Goal: Task Accomplishment & Management: Use online tool/utility

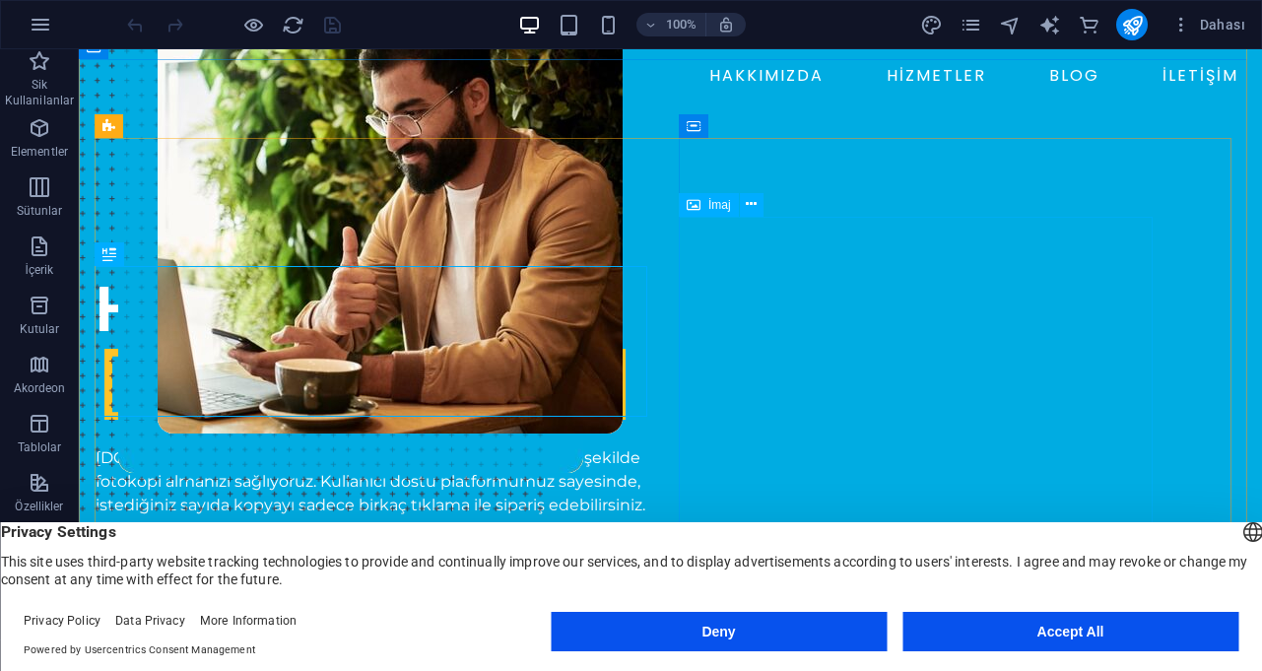
scroll to position [107, 0]
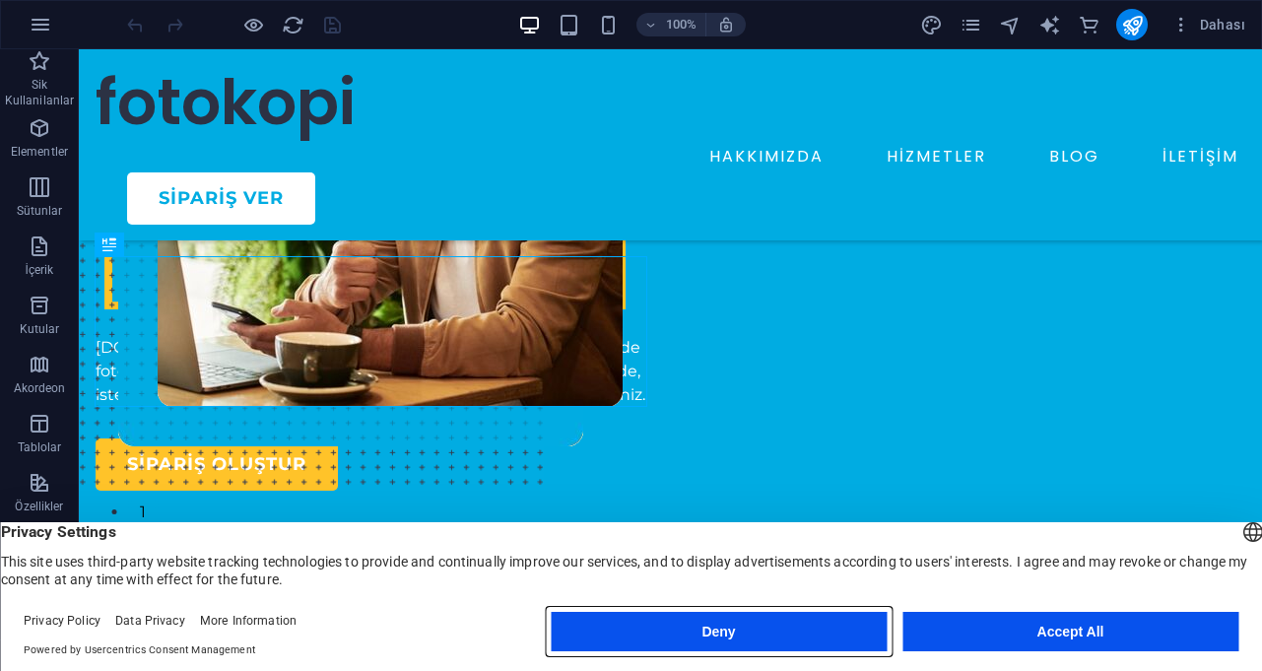
click at [757, 630] on button "Deny" at bounding box center [719, 631] width 336 height 39
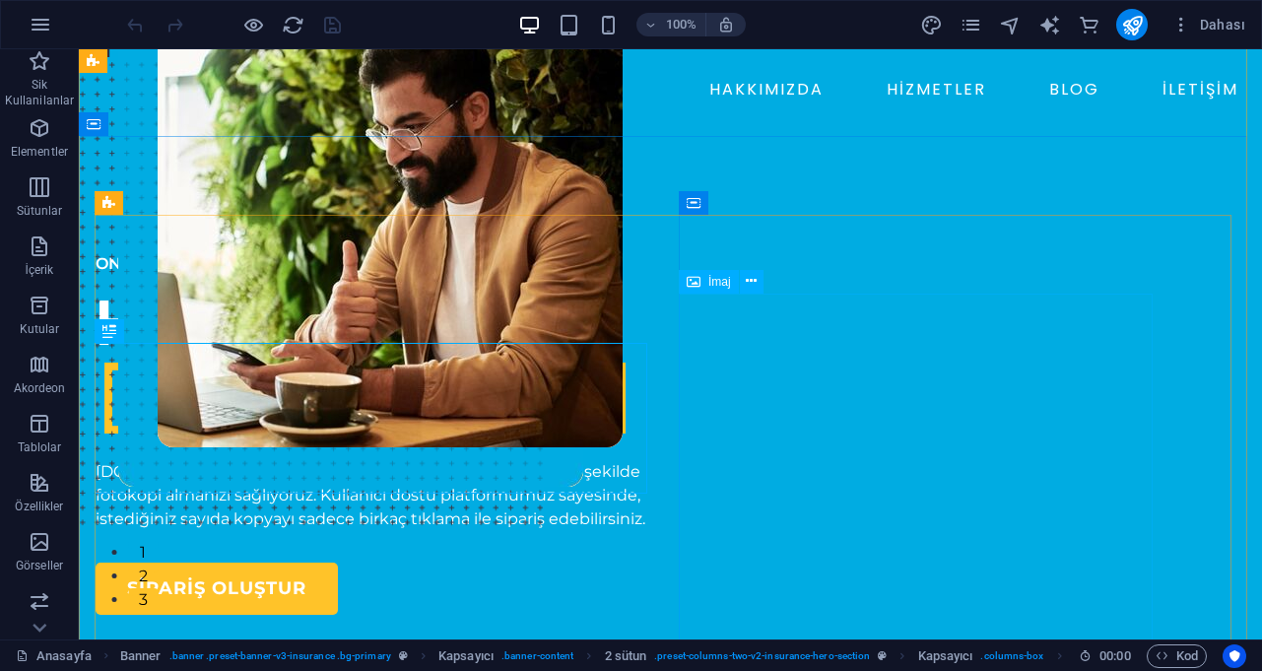
scroll to position [0, 0]
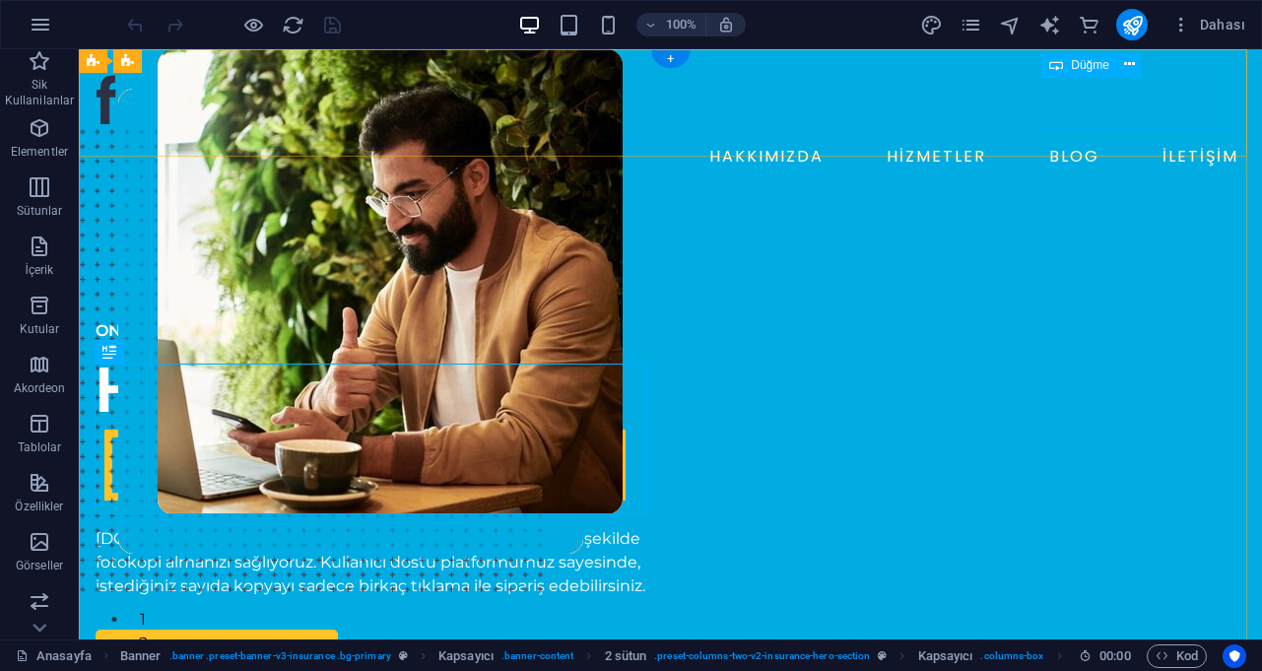
click at [1155, 172] on div "sipariş ver" at bounding box center [686, 198] width 1119 height 52
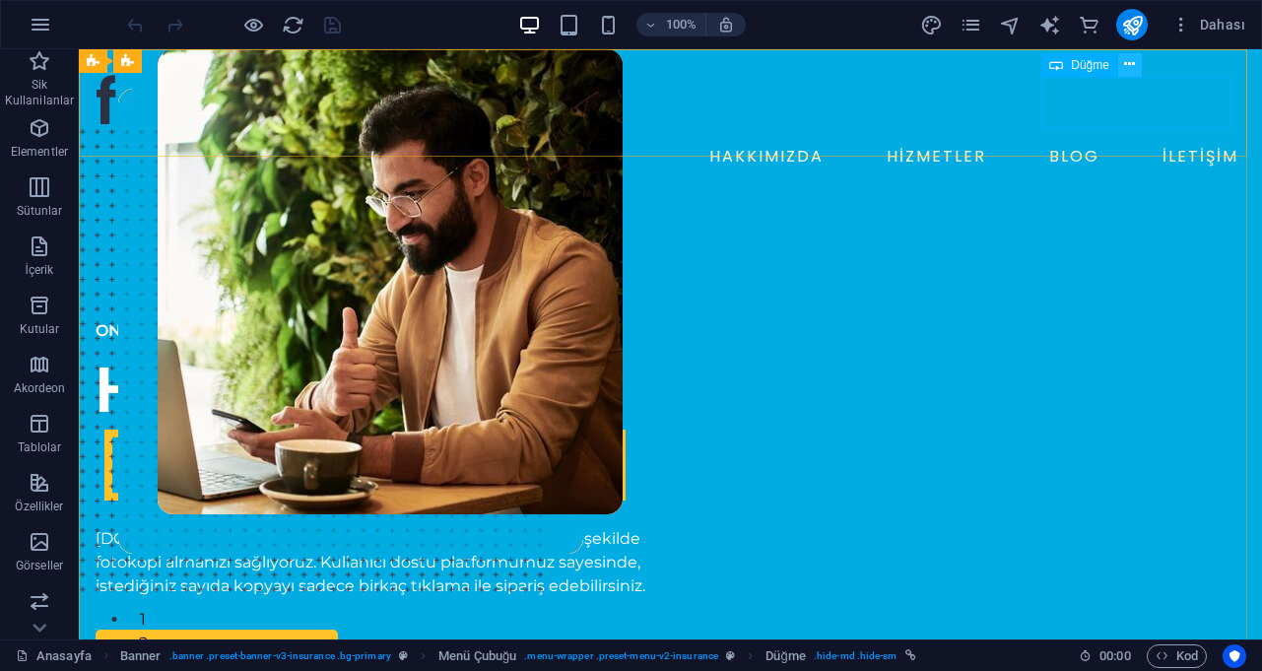
click at [1127, 65] on icon at bounding box center [1129, 64] width 11 height 21
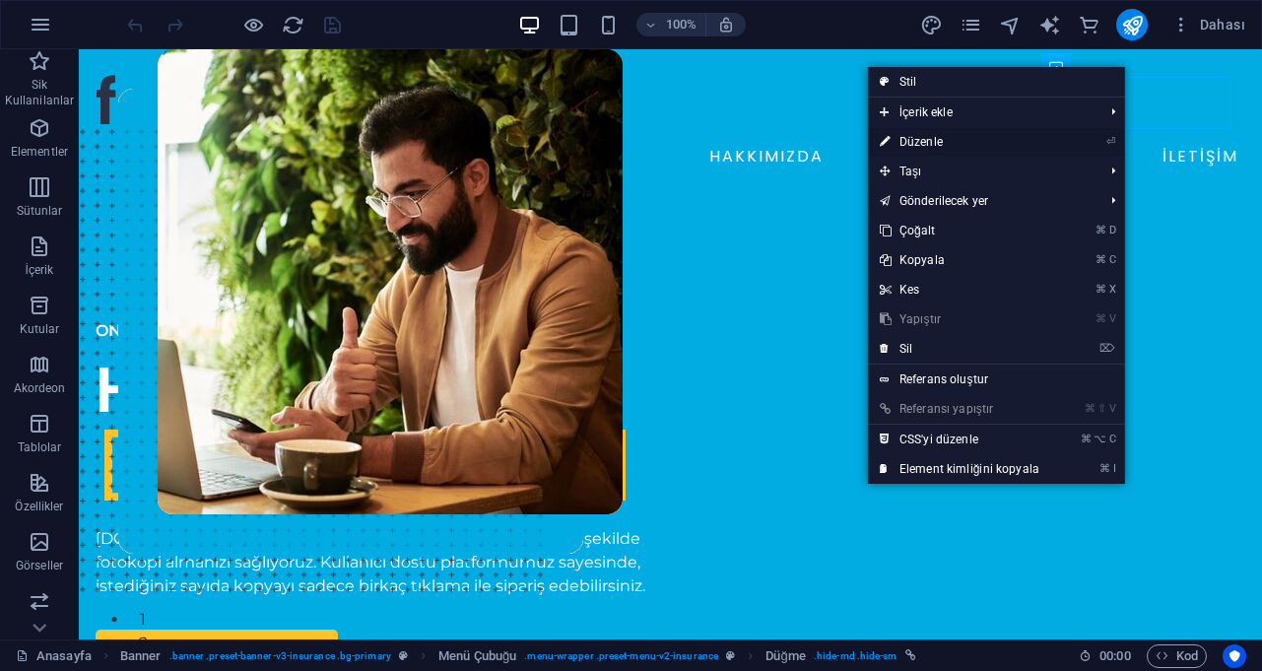
click at [942, 141] on link "⏎ Düzenle" at bounding box center [959, 142] width 183 height 30
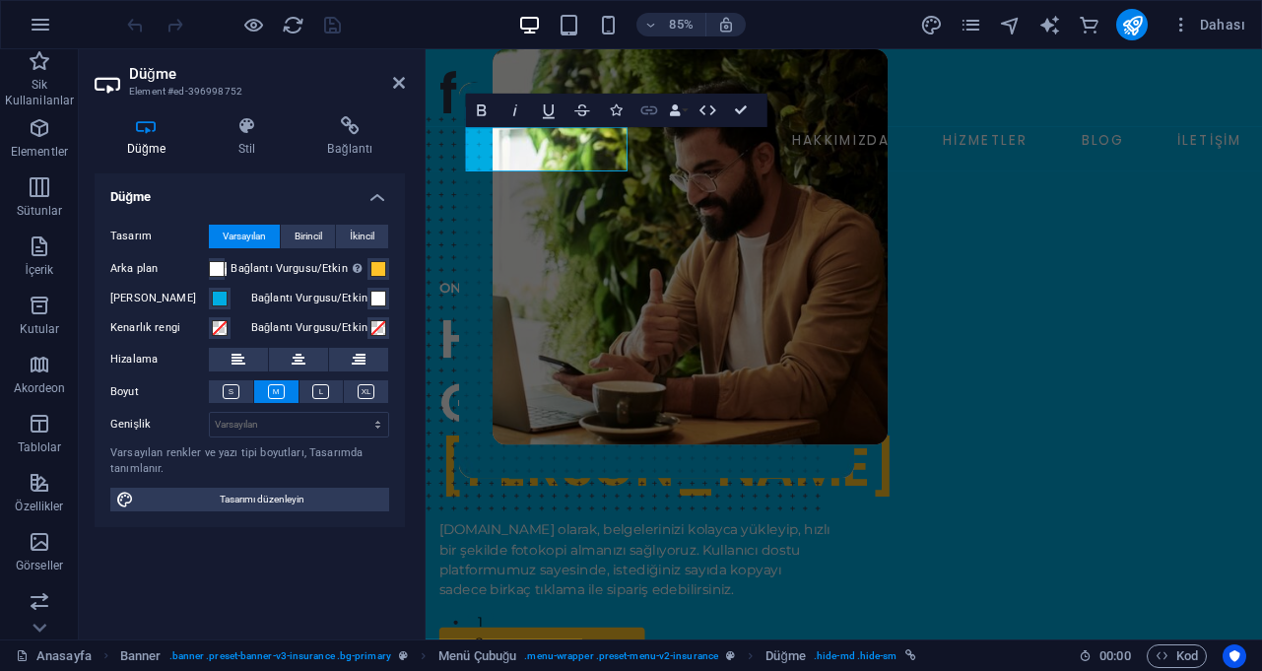
click at [646, 110] on icon "button" at bounding box center [649, 110] width 20 height 20
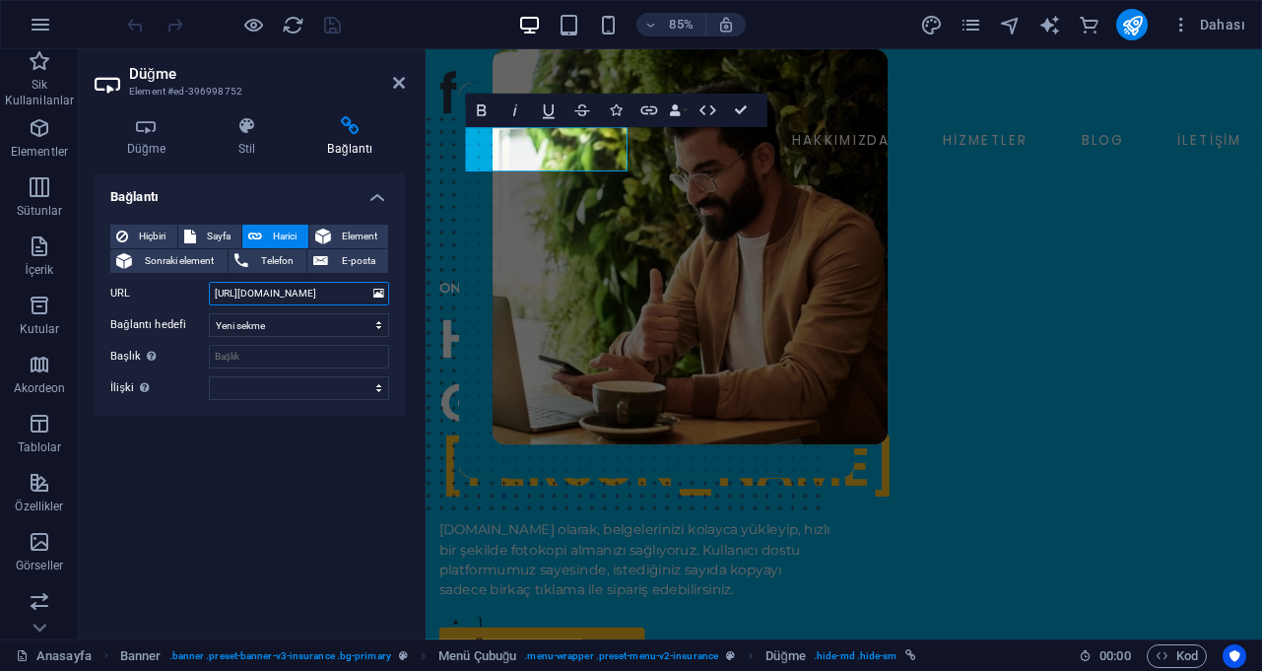
click at [262, 292] on input "[URL][DOMAIN_NAME]" at bounding box center [299, 294] width 180 height 24
click at [252, 288] on input "[URL][DOMAIN_NAME]" at bounding box center [299, 294] width 180 height 24
click at [343, 292] on input "[URL][DOMAIN_NAME]" at bounding box center [299, 294] width 180 height 24
type input "[URL][DOMAIN_NAME]"
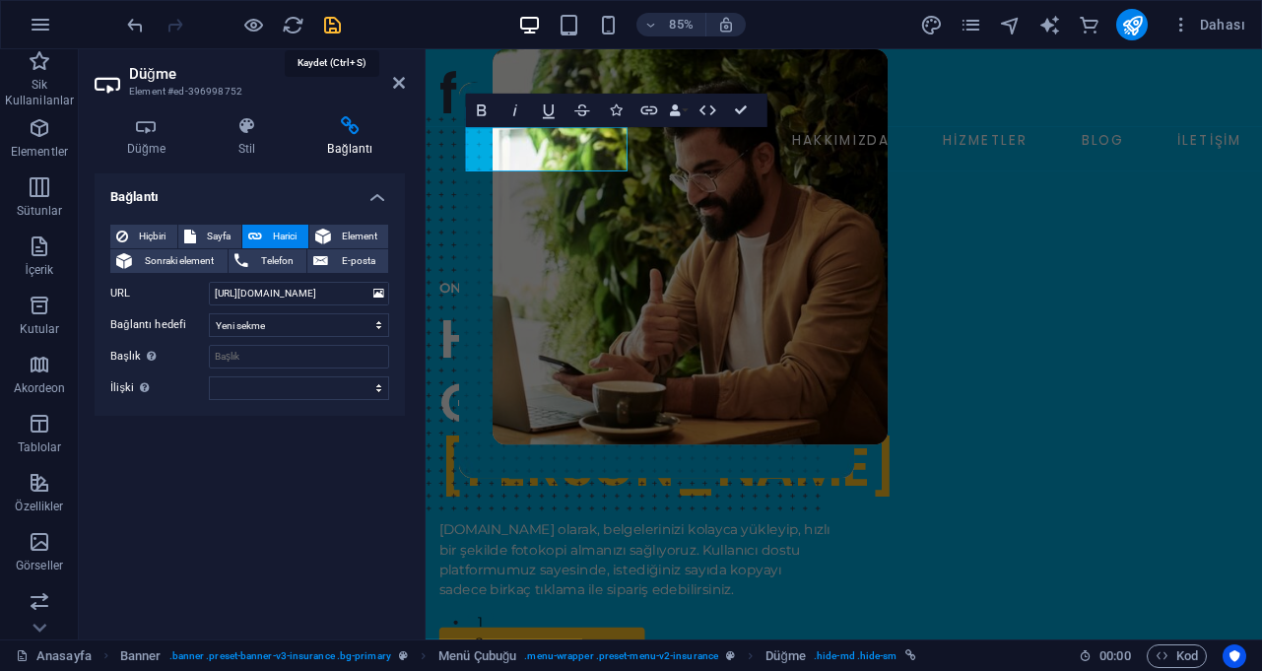
click at [330, 32] on icon "save" at bounding box center [332, 25] width 23 height 23
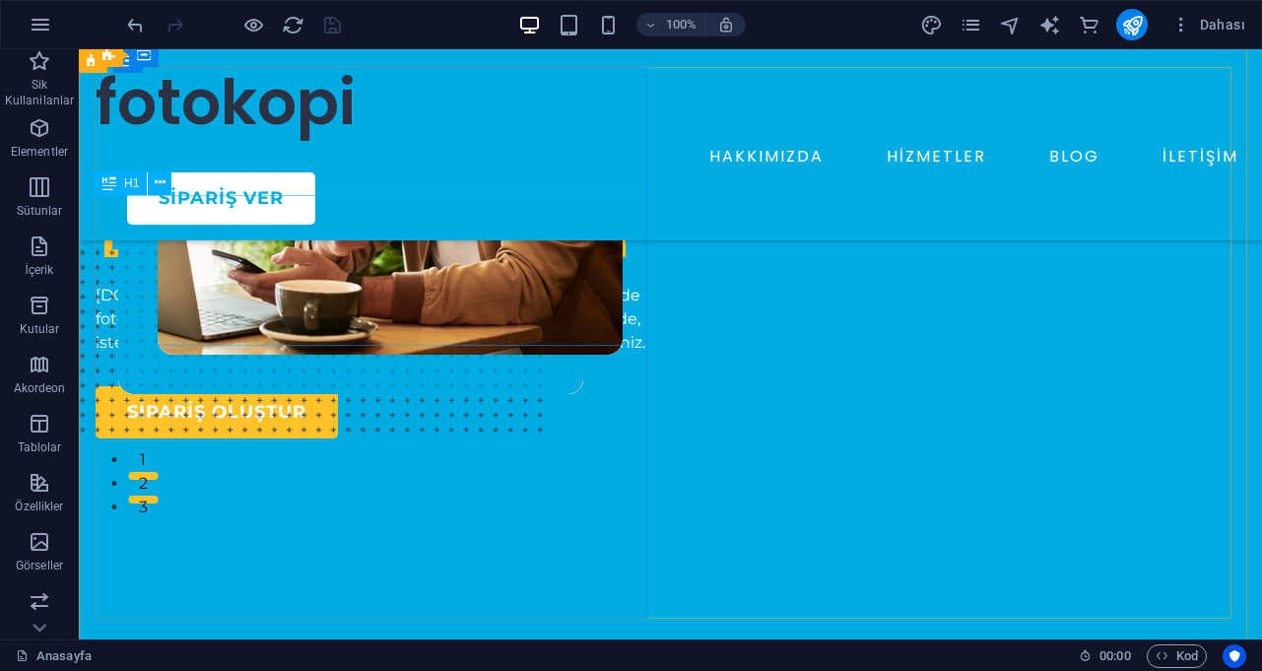
scroll to position [168, 0]
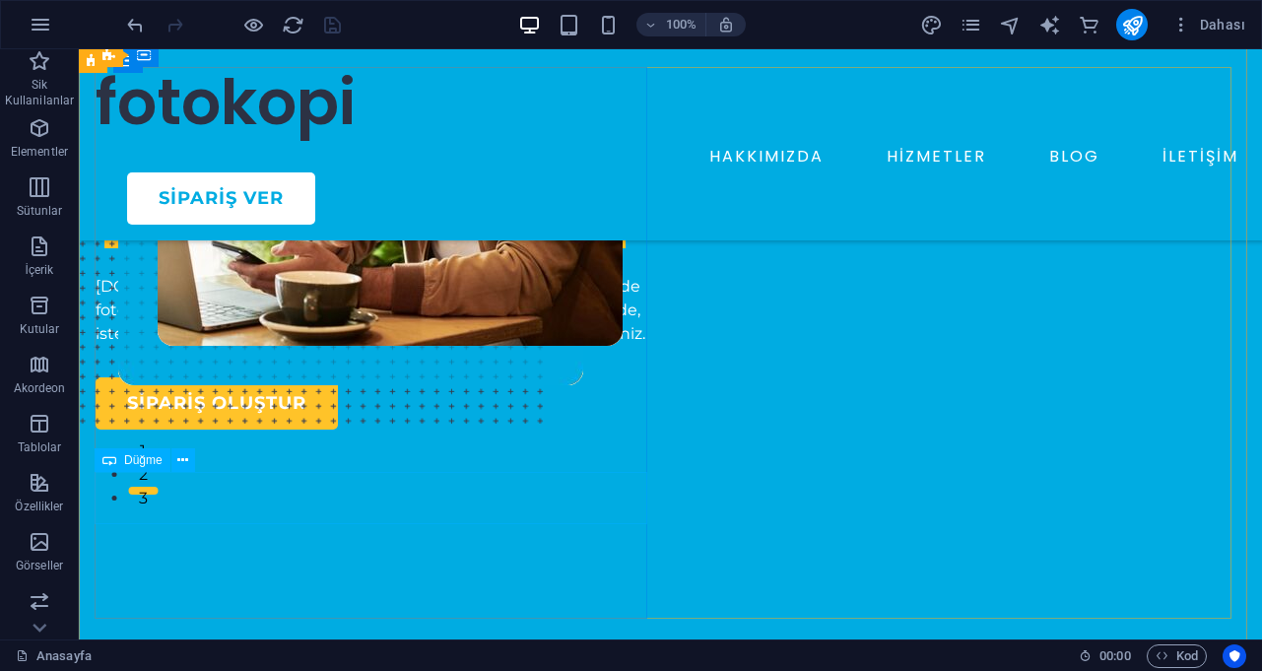
click at [149, 460] on span "Düğme" at bounding box center [143, 460] width 38 height 12
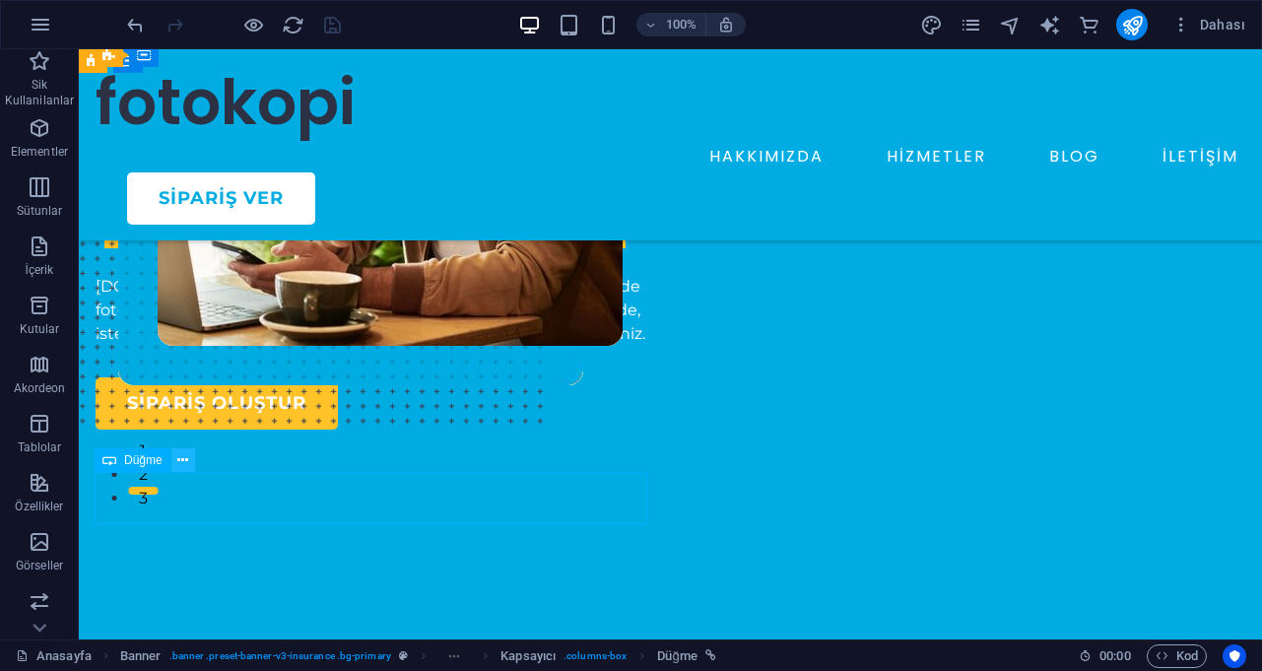
click at [181, 458] on icon at bounding box center [182, 460] width 11 height 21
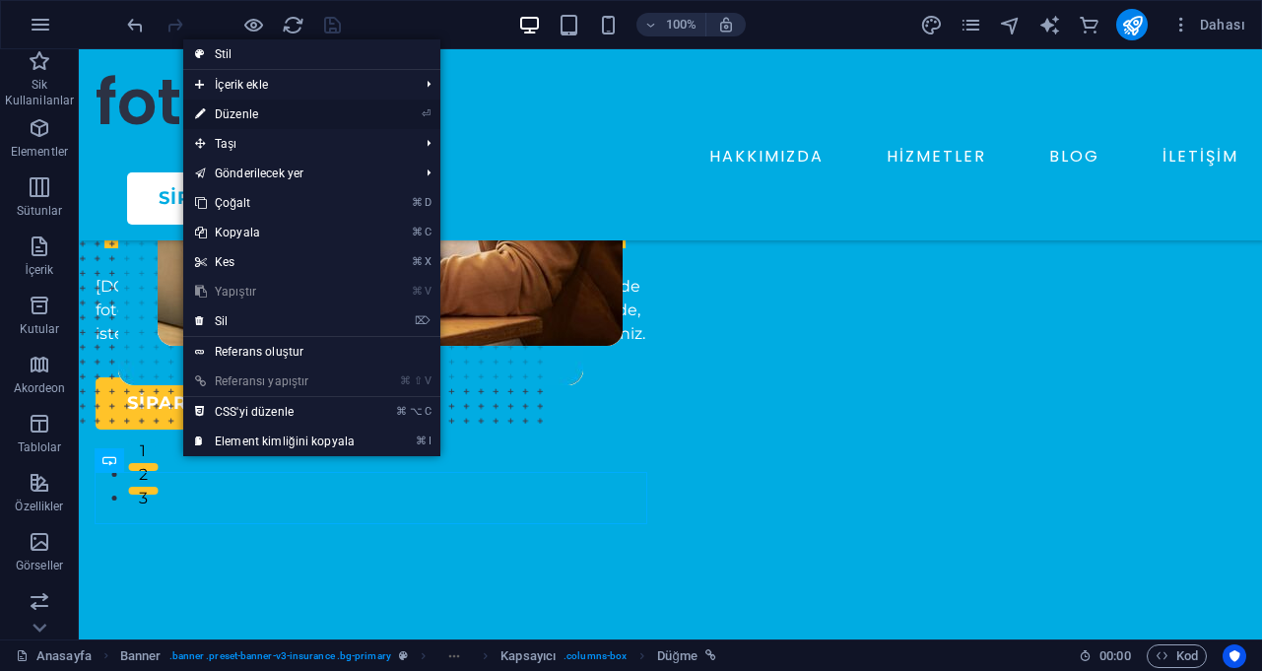
click at [272, 111] on link "⏎ Düzenle" at bounding box center [274, 114] width 183 height 30
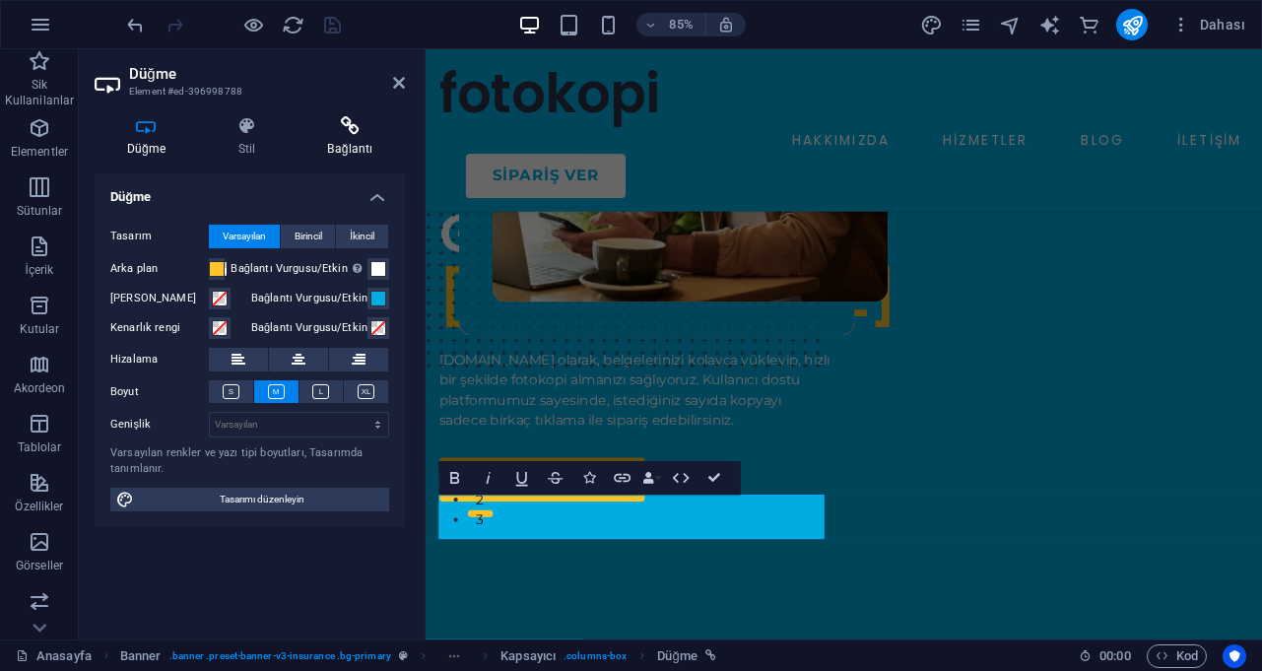
click at [352, 125] on icon at bounding box center [349, 126] width 109 height 20
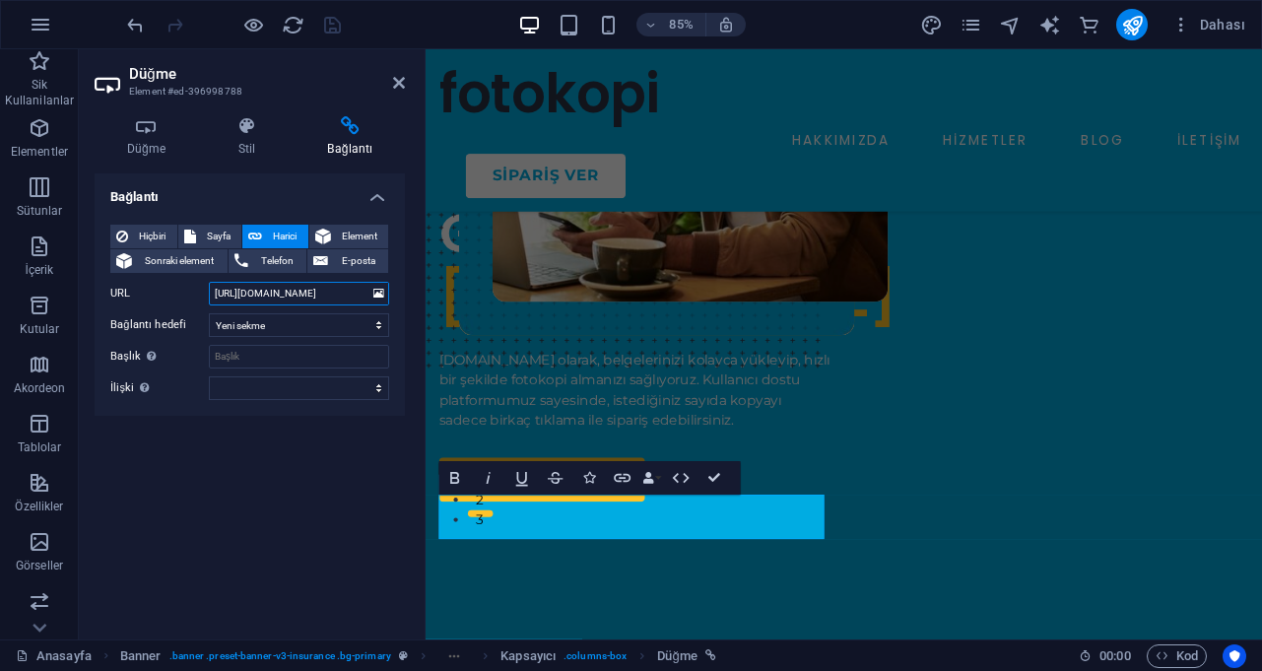
click at [250, 292] on input "[URL][DOMAIN_NAME]" at bounding box center [299, 294] width 180 height 24
click at [330, 292] on input "[URL][DOMAIN_NAME]" at bounding box center [299, 294] width 180 height 24
type input "[URL][DOMAIN_NAME]"
click at [335, 24] on icon "save" at bounding box center [332, 25] width 23 height 23
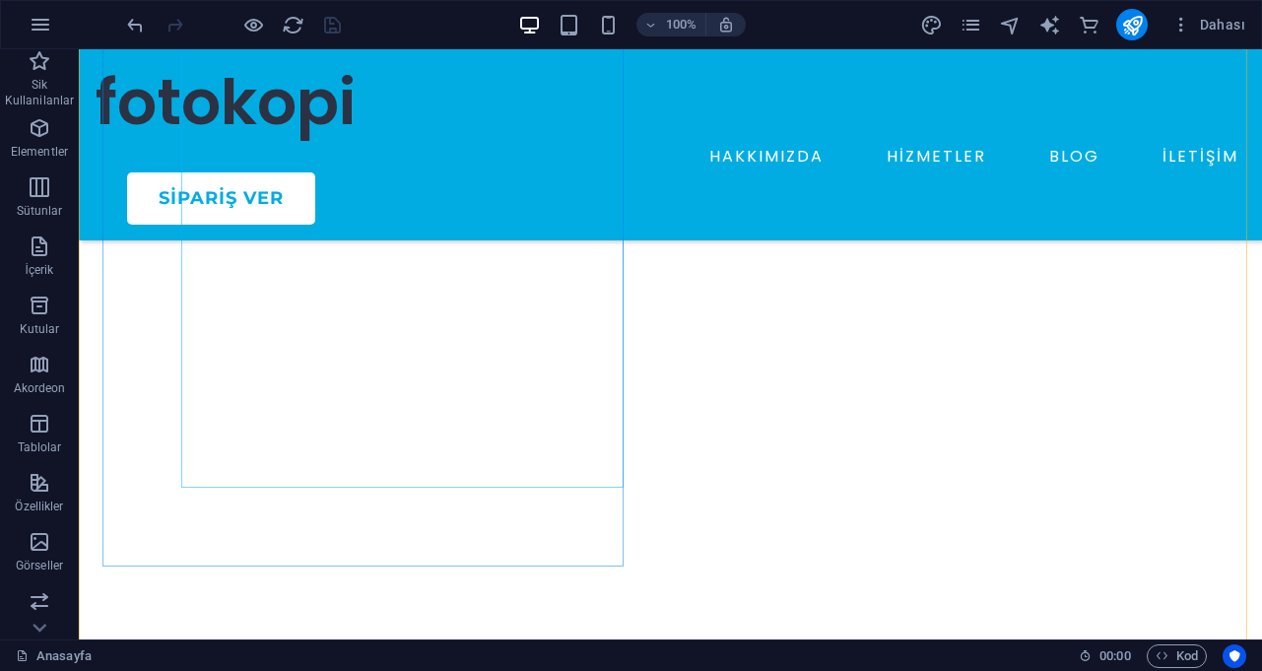
scroll to position [6340, 0]
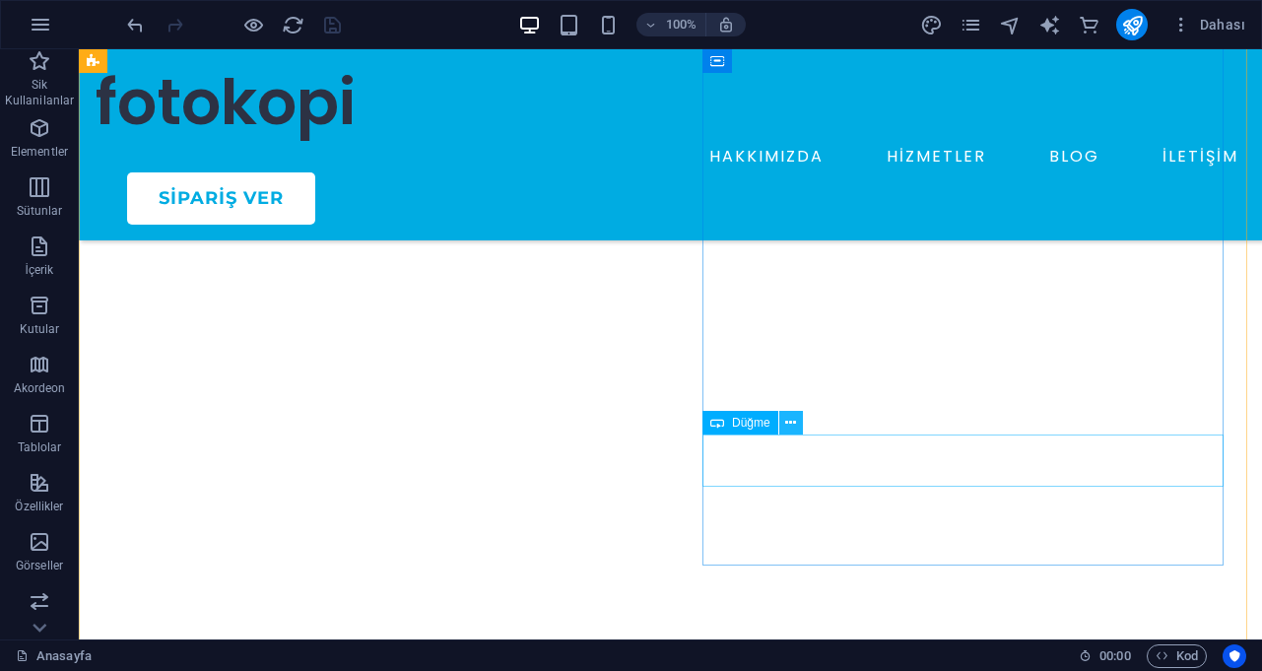
click at [795, 422] on icon at bounding box center [790, 423] width 11 height 21
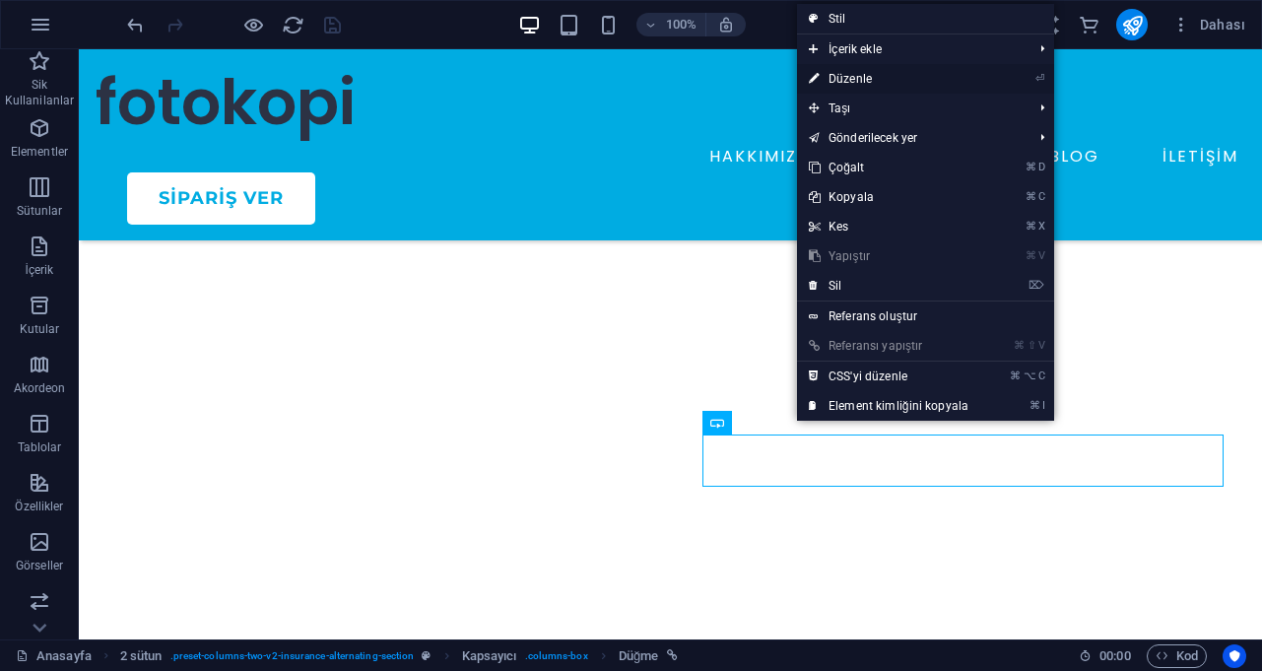
click at [877, 73] on link "⏎ Düzenle" at bounding box center [888, 79] width 183 height 30
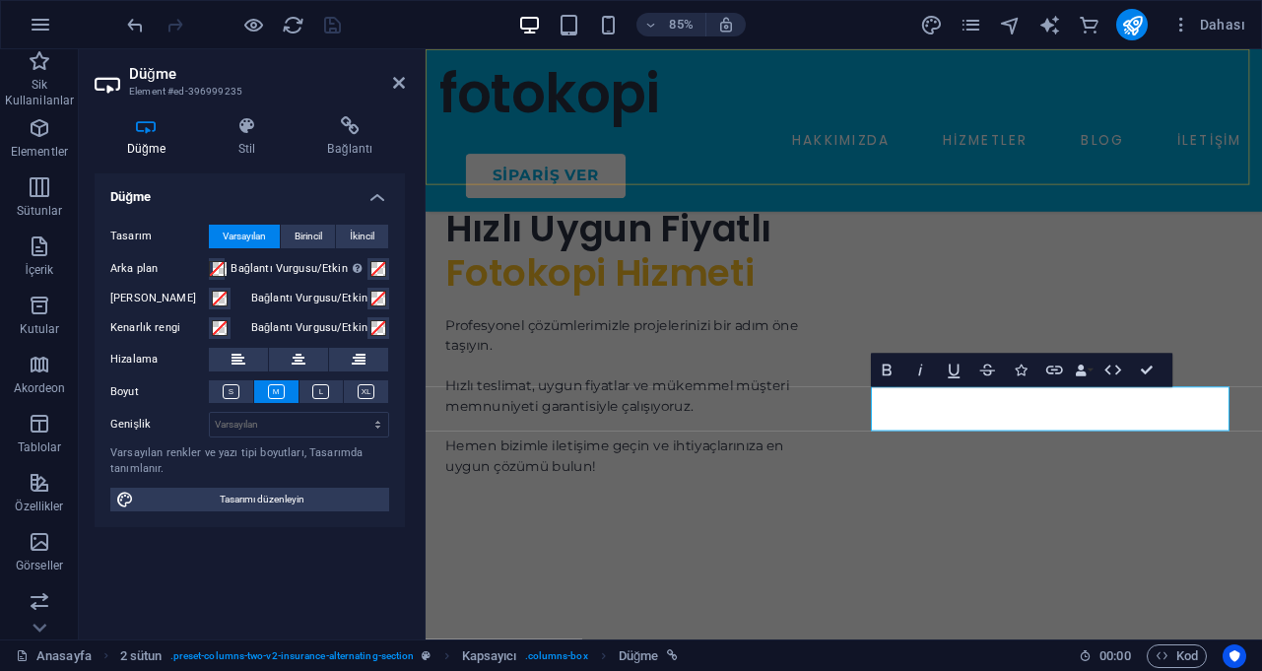
scroll to position [6520, 0]
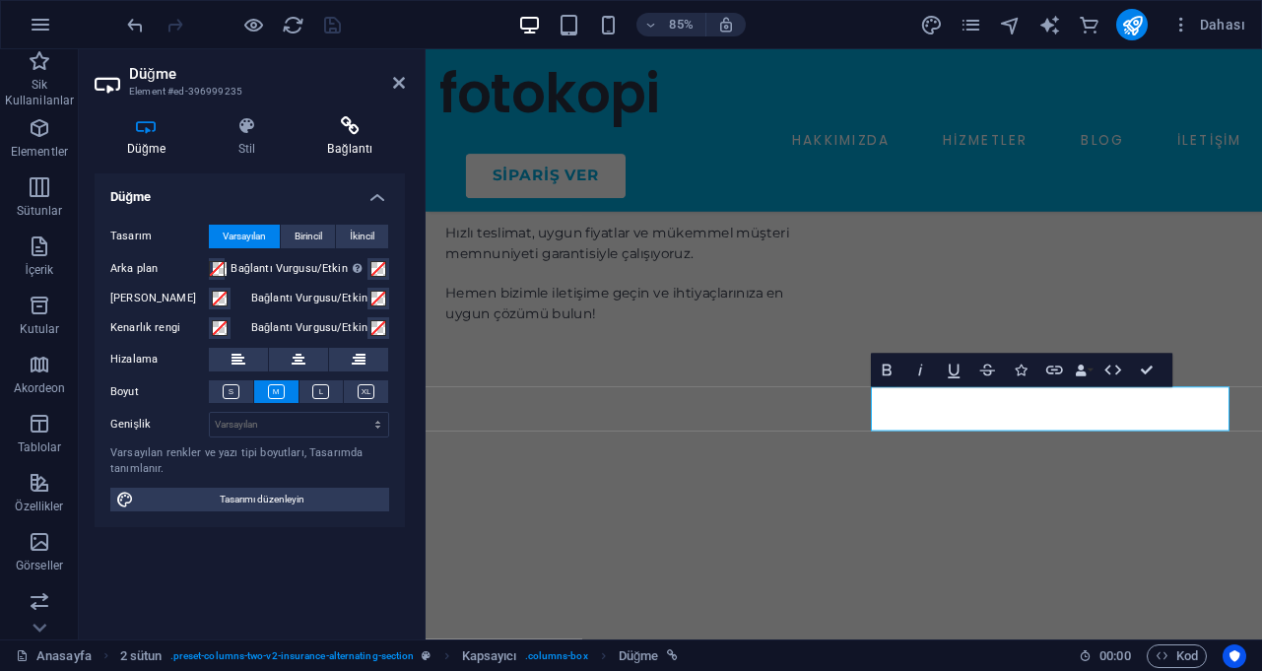
click at [356, 130] on icon at bounding box center [349, 126] width 109 height 20
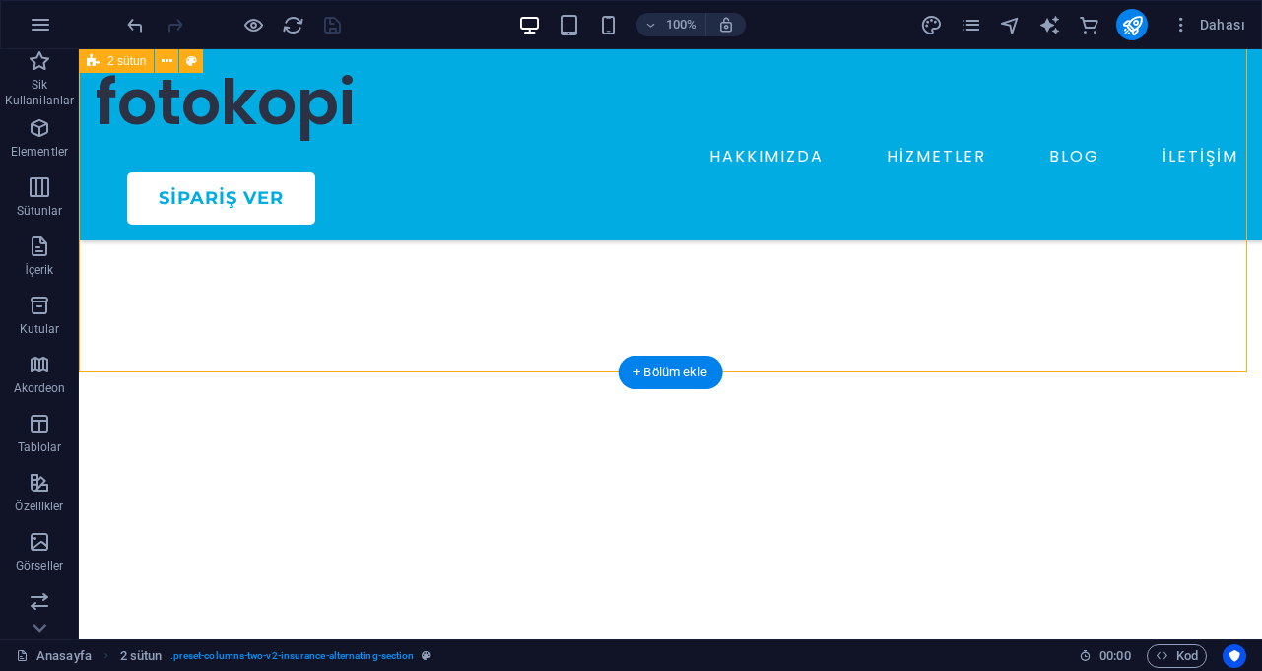
scroll to position [6729, 0]
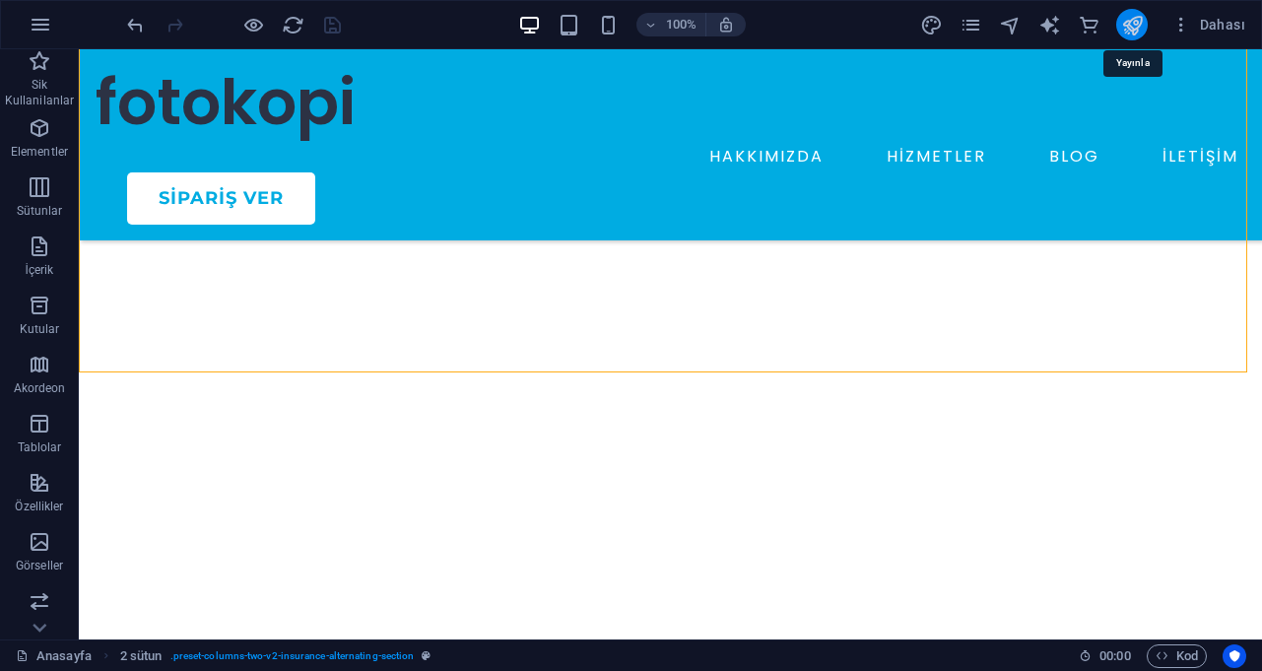
click at [1138, 21] on icon "publish" at bounding box center [1132, 25] width 23 height 23
